Goal: Navigation & Orientation: Understand site structure

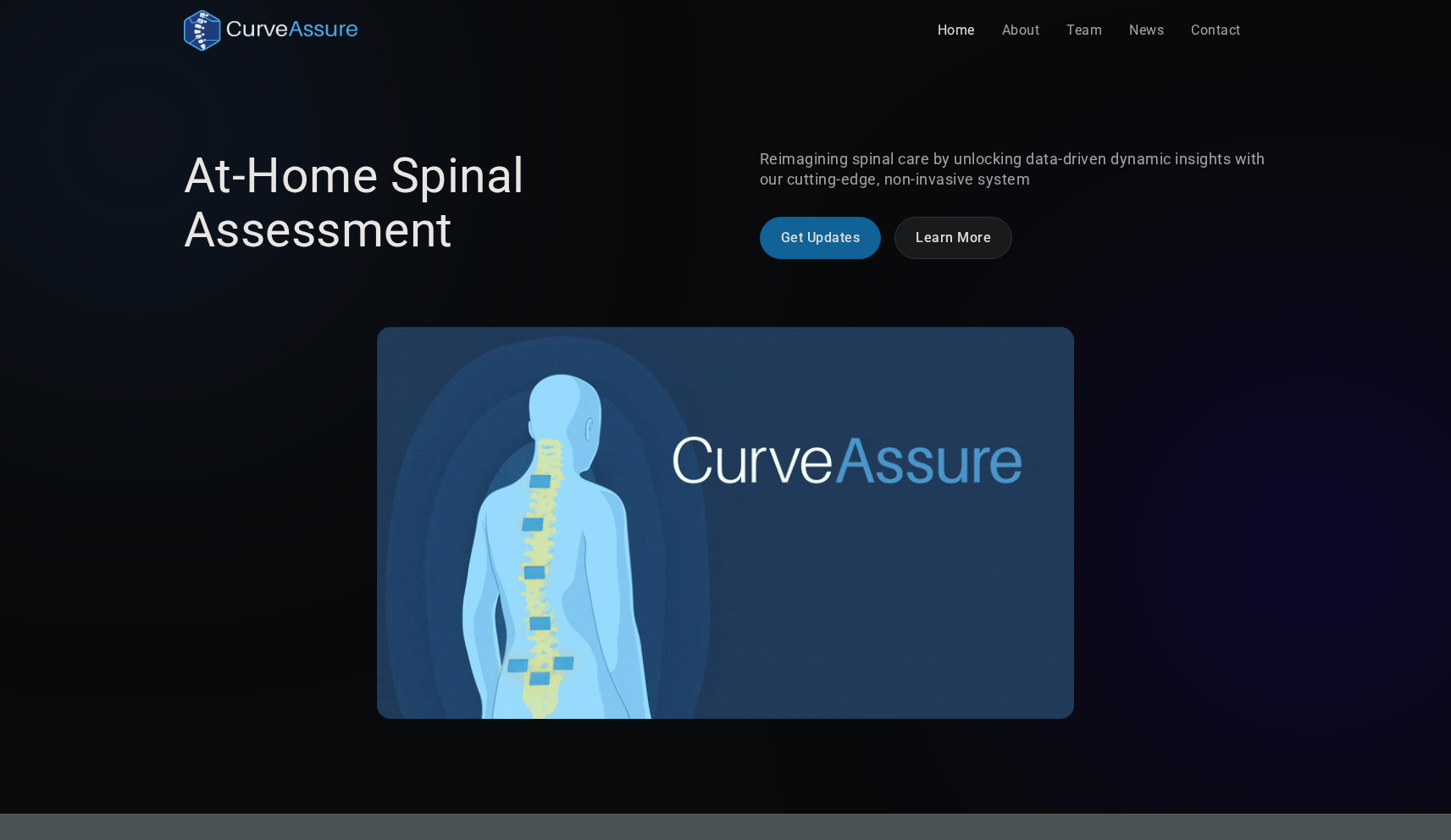
click at [1045, 150] on p "Reimagining spinal care by unlocking data-driven dynamic insights with our cutt…" at bounding box center [1013, 169] width 508 height 40
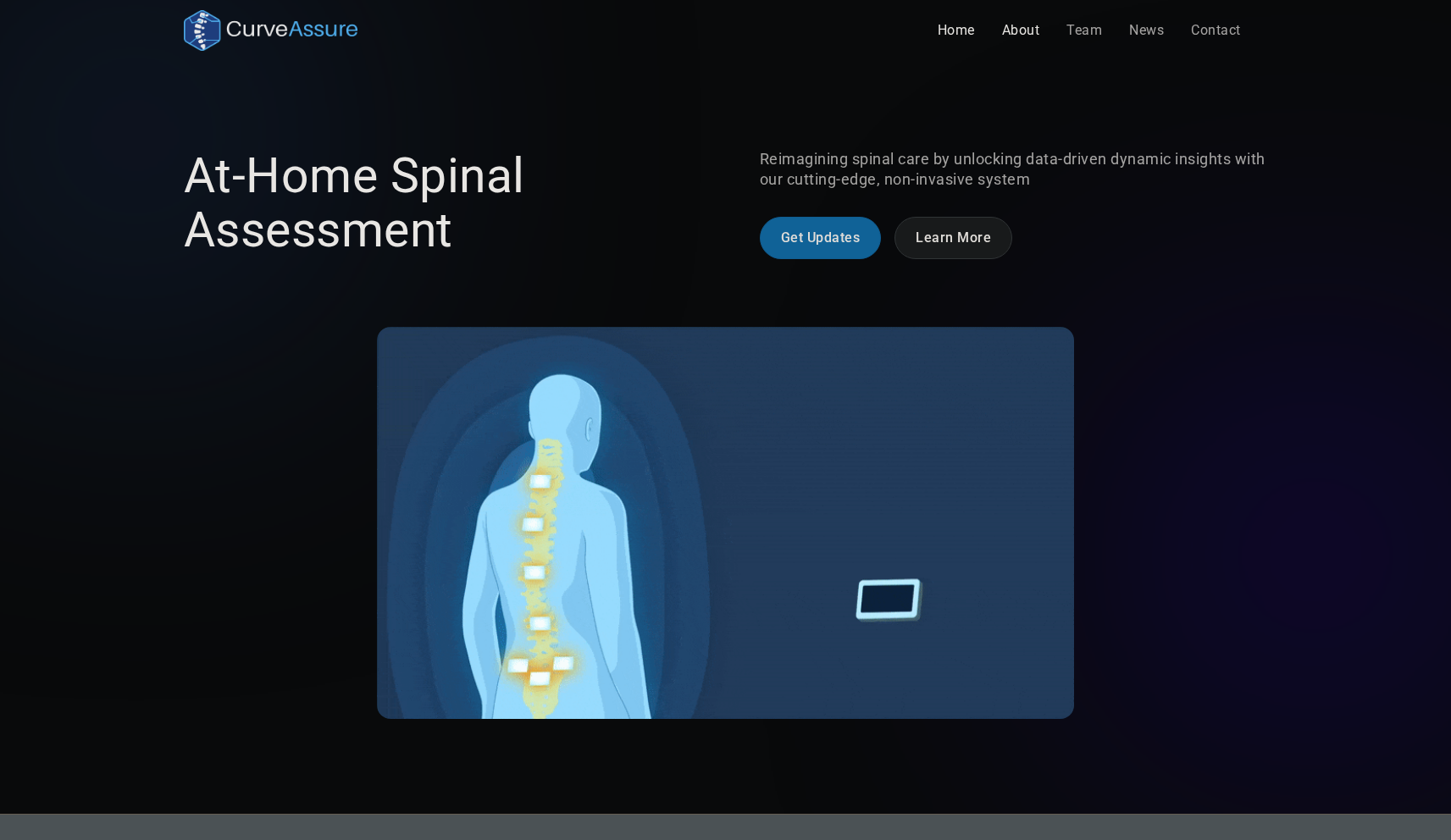
click at [1019, 28] on link "About" at bounding box center [1021, 30] width 65 height 34
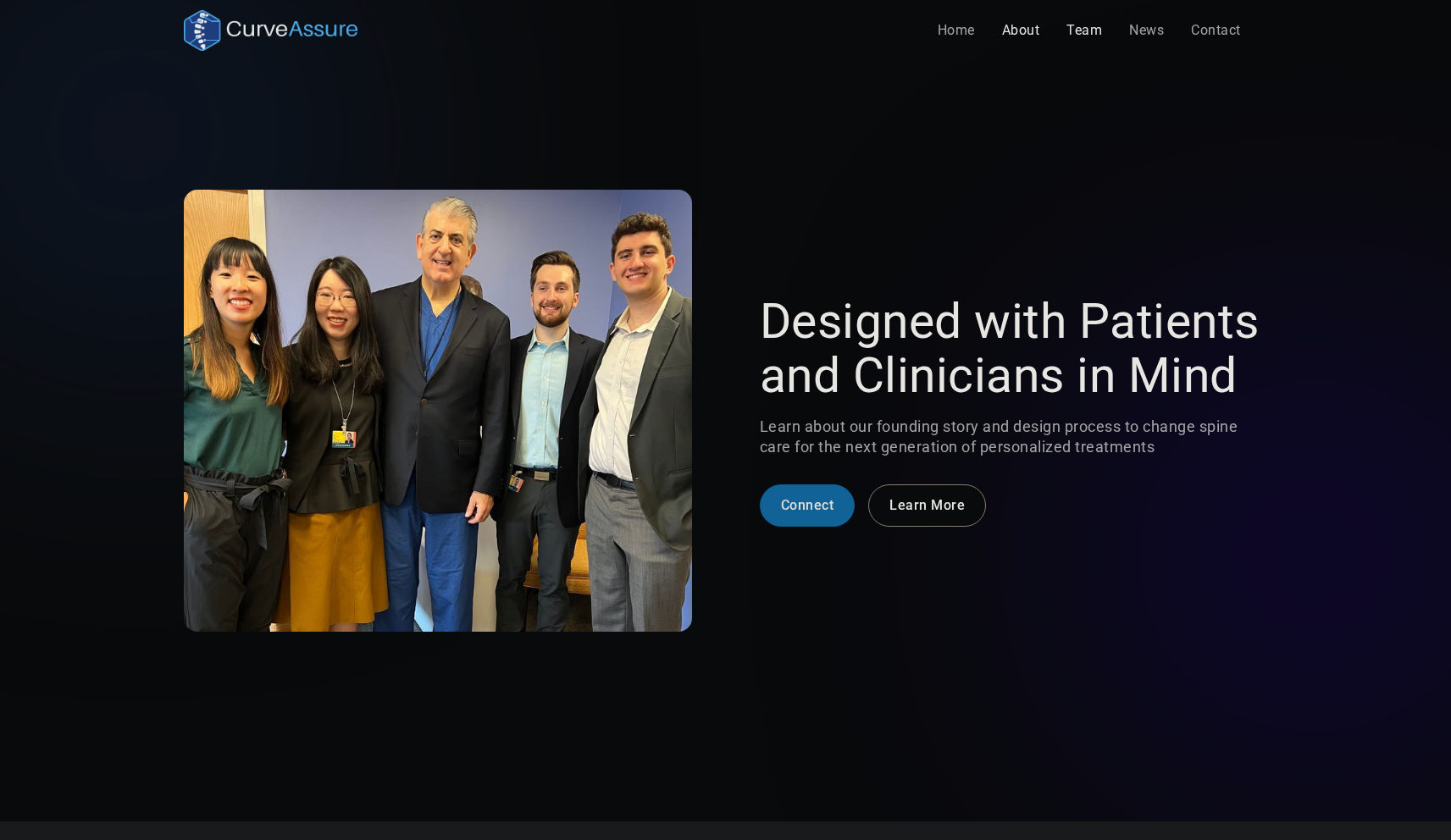
click at [1072, 34] on link "Team" at bounding box center [1084, 30] width 63 height 34
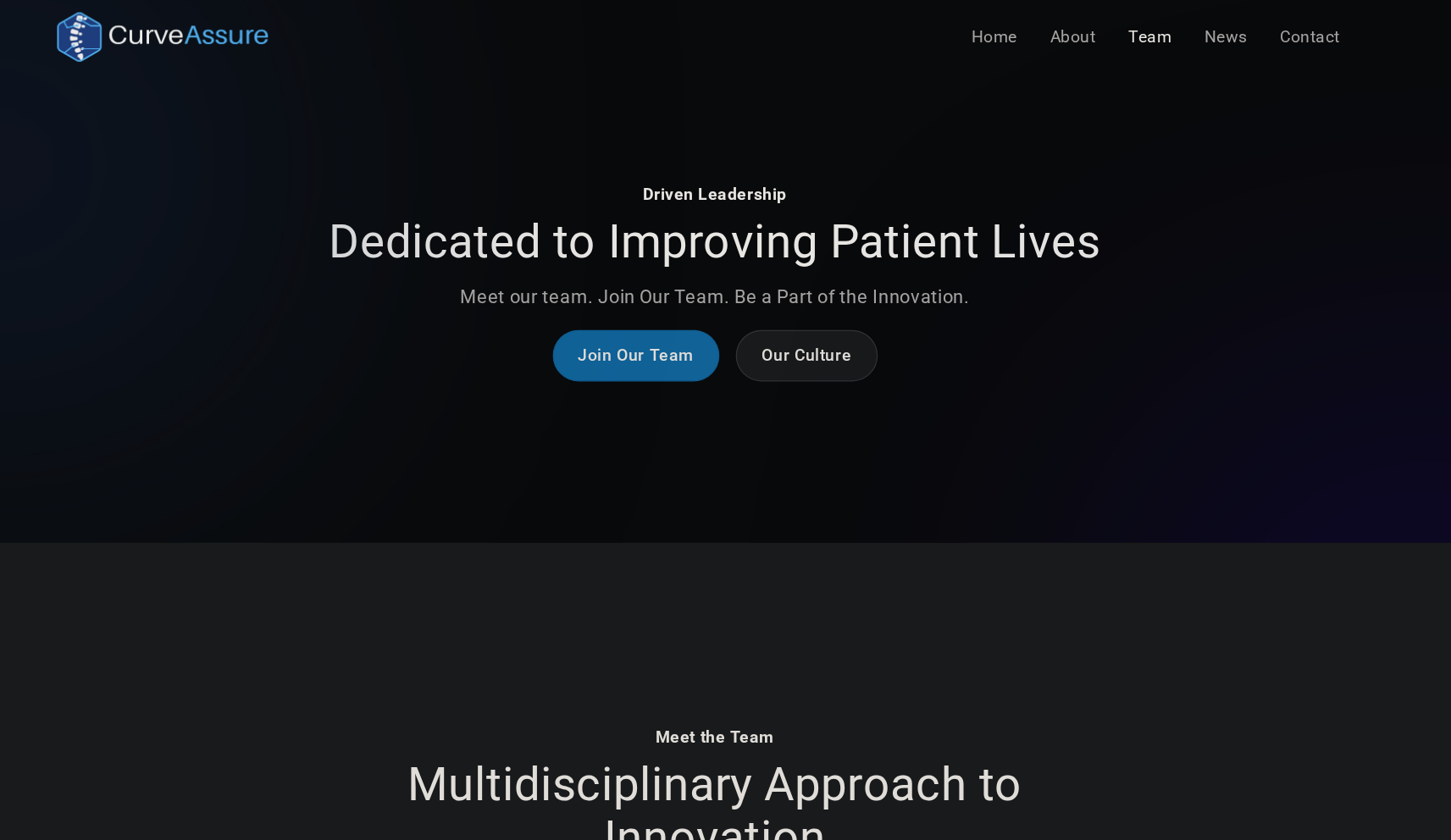
click at [746, 221] on div "Driven Leadership Dedicated to Improving Patient Lives Meet our team. Join Our …" at bounding box center [726, 202] width 650 height 105
click at [1165, 17] on link "News" at bounding box center [1146, 30] width 62 height 34
